Goal: Task Accomplishment & Management: Manage account settings

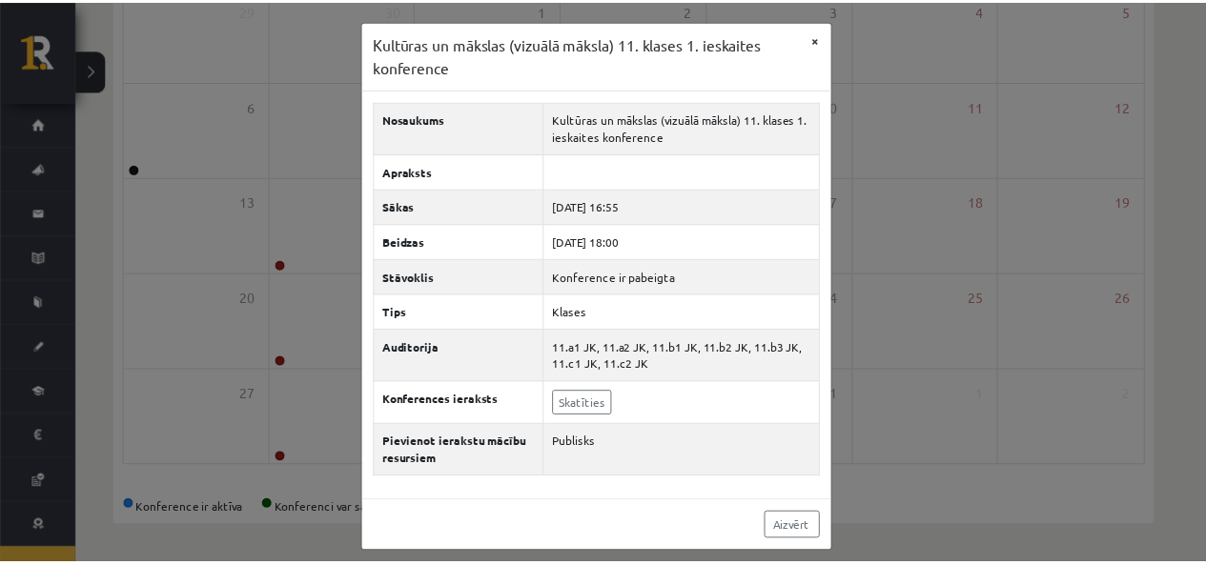
scroll to position [345, 0]
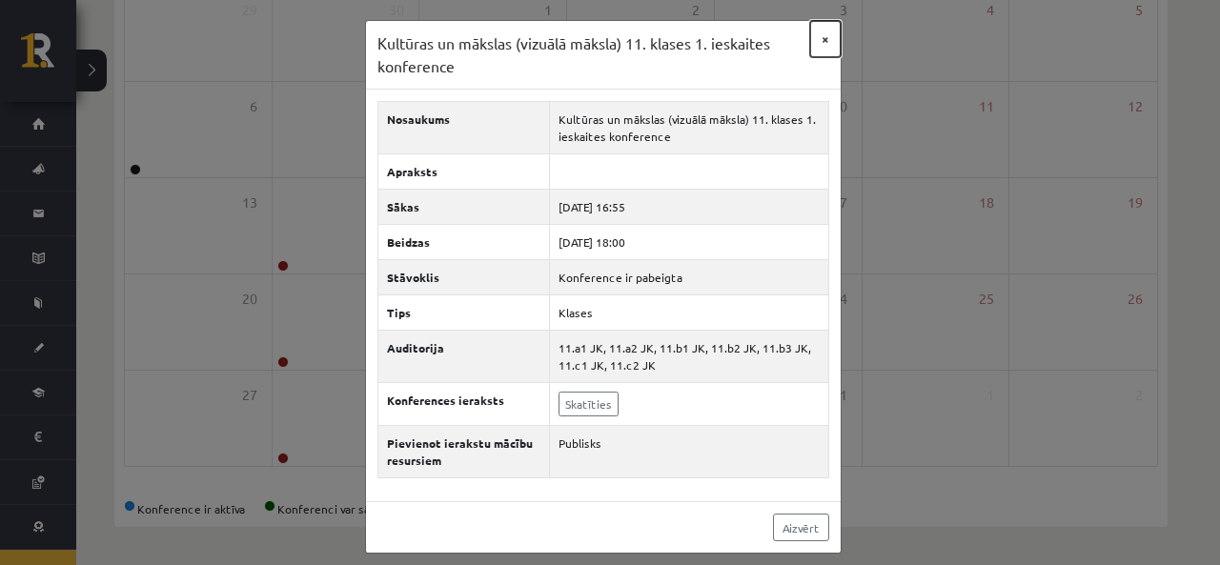
click at [816, 33] on button "×" at bounding box center [825, 39] width 31 height 36
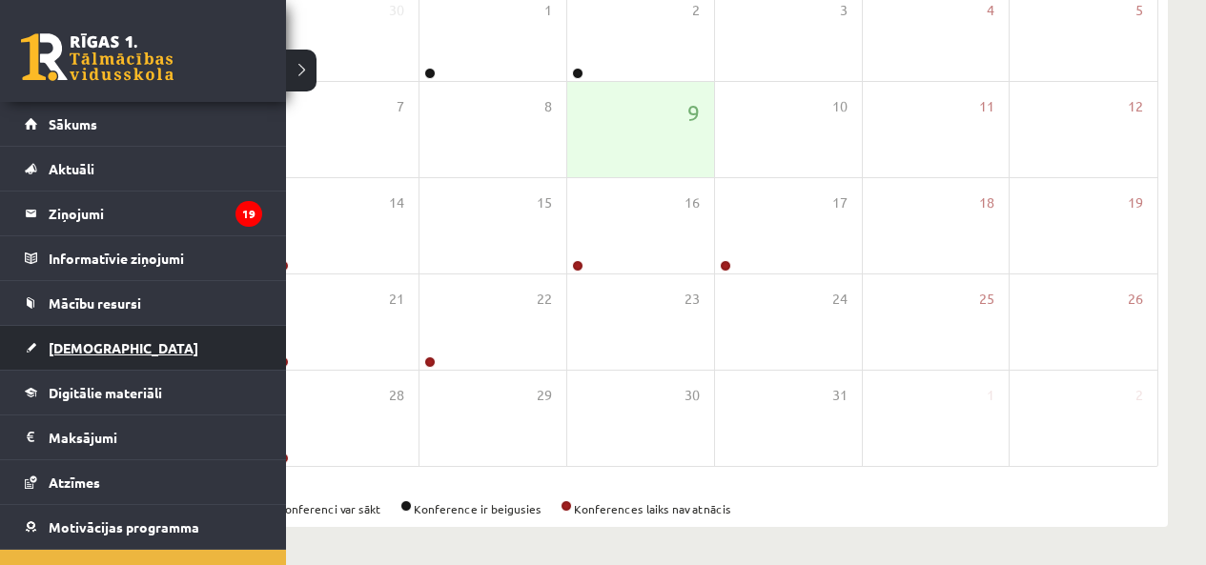
click at [89, 356] on span "[DEMOGRAPHIC_DATA]" at bounding box center [124, 347] width 150 height 17
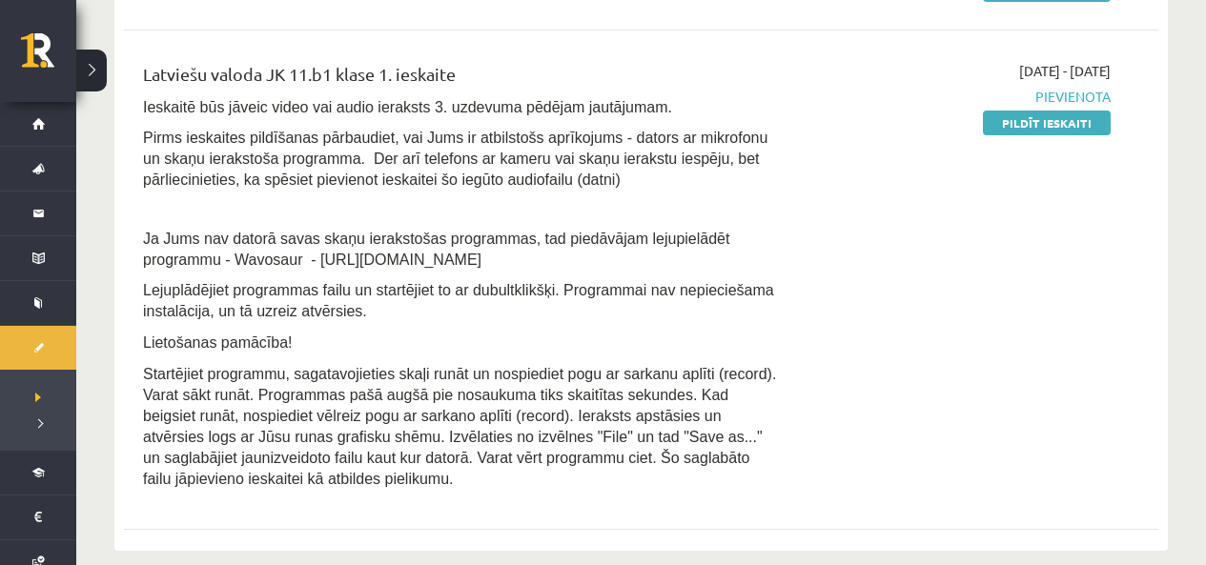
scroll to position [345, 0]
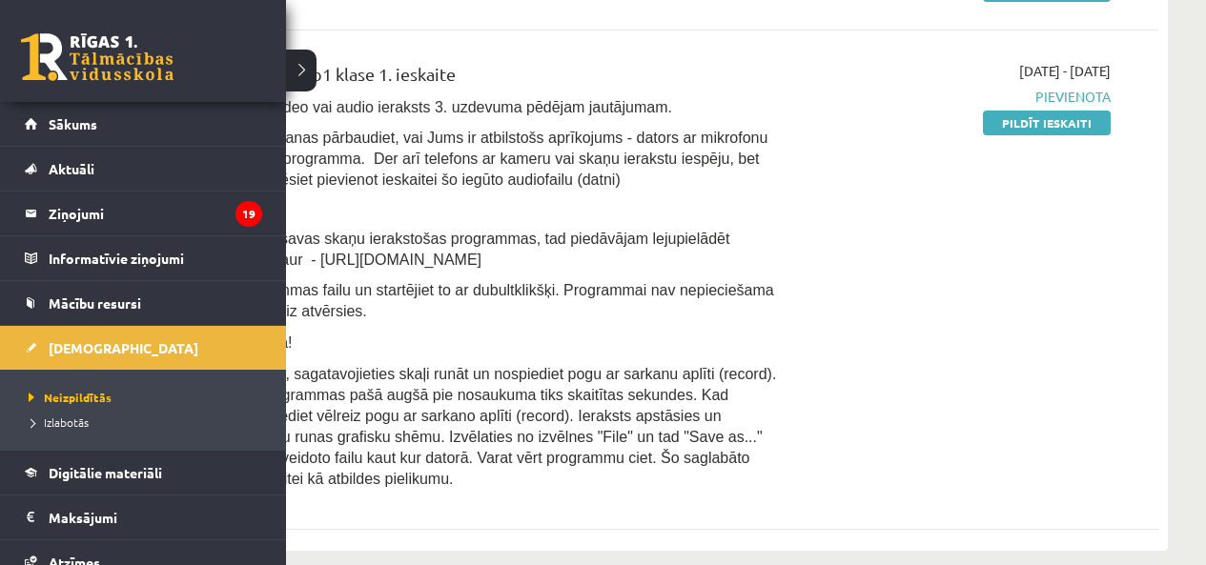
click at [53, 72] on link at bounding box center [97, 57] width 153 height 48
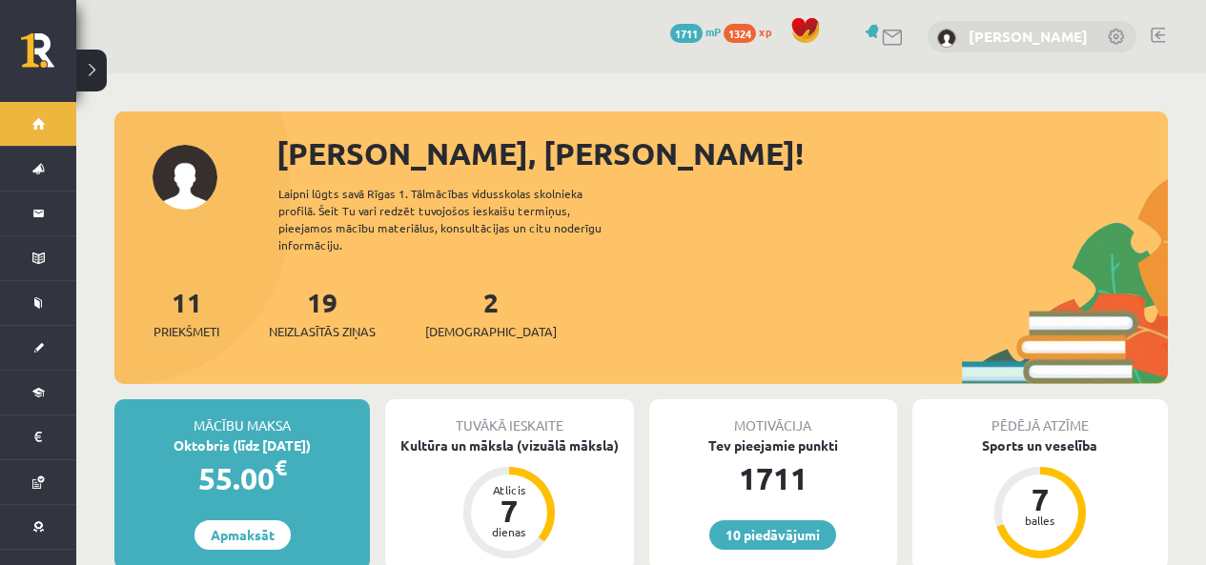
click at [1079, 38] on link "[PERSON_NAME]" at bounding box center [1028, 36] width 119 height 19
